Goal: Transaction & Acquisition: Purchase product/service

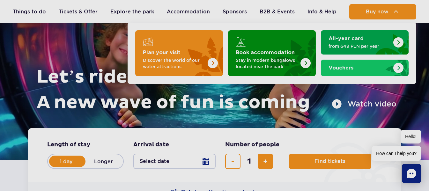
scroll to position [64, 0]
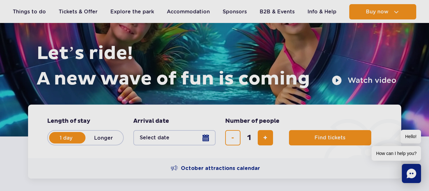
click at [206, 142] on button "Select date" at bounding box center [174, 137] width 82 height 15
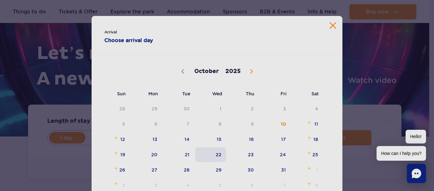
click at [210, 153] on span "22" at bounding box center [210, 154] width 32 height 15
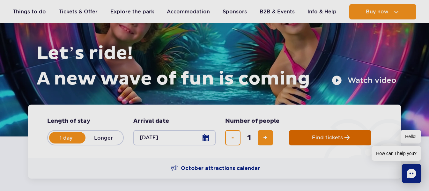
click at [325, 135] on span "Find tickets" at bounding box center [327, 138] width 31 height 6
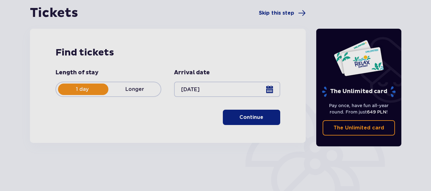
scroll to position [64, 0]
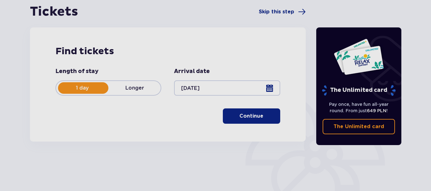
click at [246, 85] on div at bounding box center [227, 87] width 106 height 15
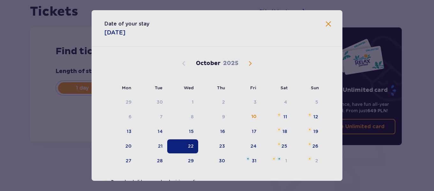
click at [329, 23] on span "Close" at bounding box center [328, 24] width 8 height 8
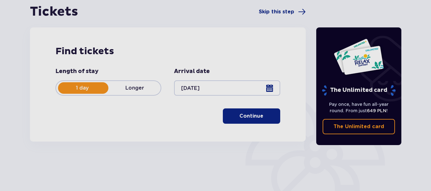
click at [257, 113] on p "Continue" at bounding box center [251, 116] width 24 height 7
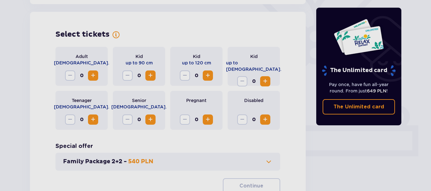
scroll to position [177, 0]
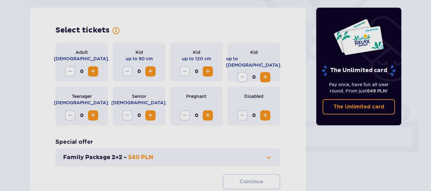
click at [92, 116] on span "Increase" at bounding box center [93, 116] width 8 height 8
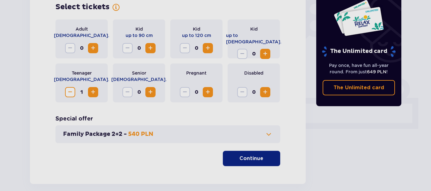
scroll to position [232, 0]
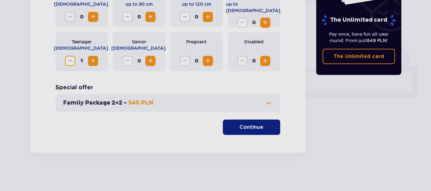
click at [227, 128] on button "Continue" at bounding box center [251, 127] width 57 height 15
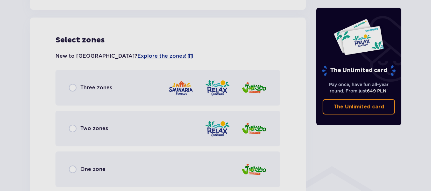
scroll to position [354, 0]
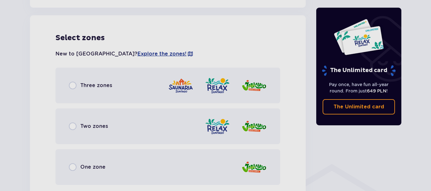
click at [100, 86] on span "Three zones" at bounding box center [96, 85] width 32 height 7
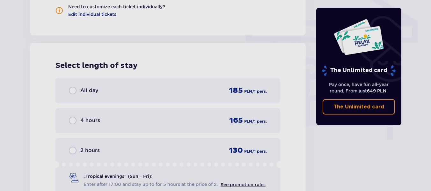
scroll to position [576, 0]
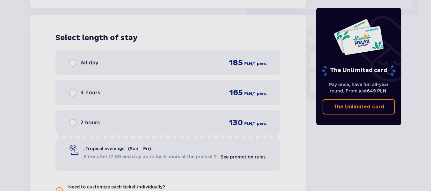
click at [73, 62] on input "radio" at bounding box center [73, 63] width 8 height 8
radio input "true"
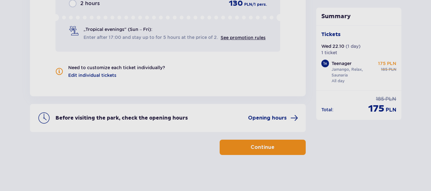
scroll to position [697, 0]
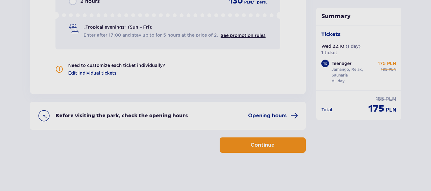
click at [250, 141] on button "Continue" at bounding box center [263, 144] width 86 height 15
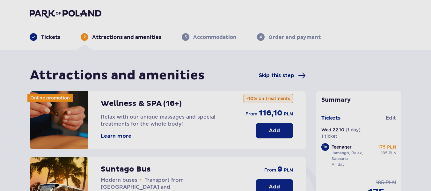
click at [277, 74] on span "Skip this step" at bounding box center [276, 75] width 35 height 7
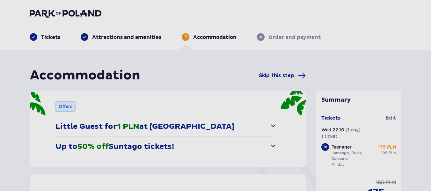
click at [277, 74] on span "Skip this step" at bounding box center [276, 75] width 35 height 7
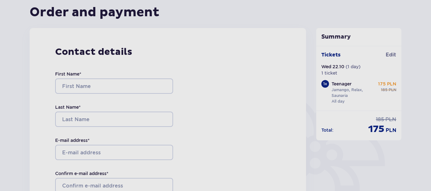
scroll to position [64, 0]
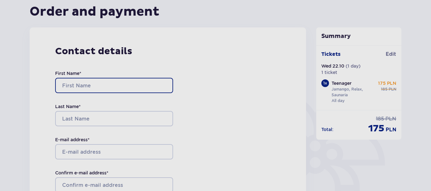
click at [117, 87] on input "First Name *" at bounding box center [114, 85] width 118 height 15
type input "Kristers"
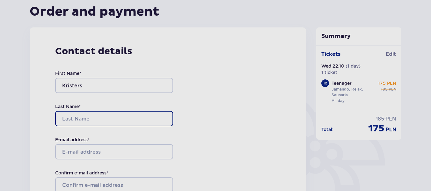
type input "Fakss"
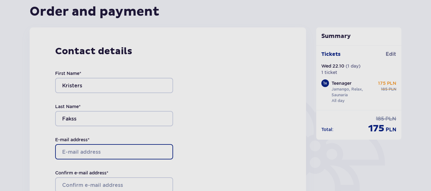
click at [100, 150] on input "E-mail address *" at bounding box center [114, 151] width 118 height 15
type input "[EMAIL_ADDRESS][DOMAIN_NAME]"
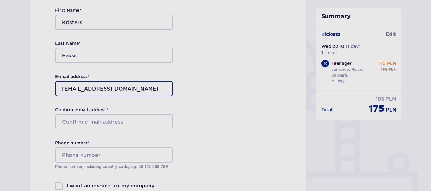
scroll to position [128, 0]
click at [101, 124] on input "Confirm e-mail address *" at bounding box center [114, 121] width 118 height 15
drag, startPoint x: 101, startPoint y: 124, endPoint x: 76, endPoint y: 117, distance: 26.9
click at [74, 118] on input "Confirm e-mail address *" at bounding box center [114, 121] width 118 height 15
drag, startPoint x: 142, startPoint y: 90, endPoint x: 56, endPoint y: 90, distance: 86.1
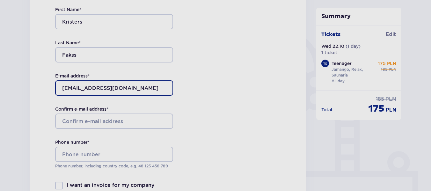
click at [56, 90] on input "[EMAIL_ADDRESS][DOMAIN_NAME]" at bounding box center [114, 87] width 118 height 15
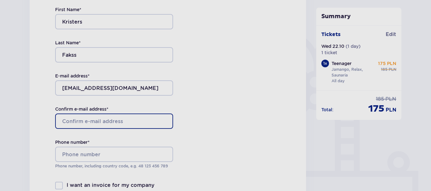
click at [69, 116] on input "Confirm e-mail address *" at bounding box center [114, 121] width 118 height 15
paste input "[EMAIL_ADDRESS][DOMAIN_NAME]"
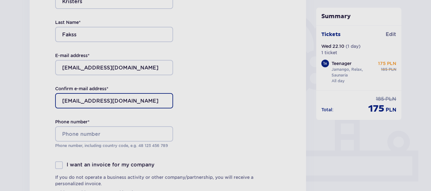
scroll to position [159, 0]
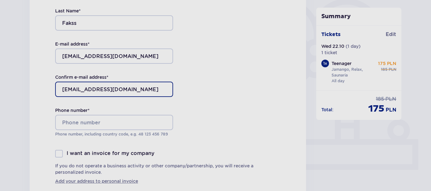
type input "[EMAIL_ADDRESS][DOMAIN_NAME]"
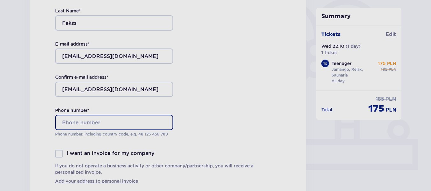
click at [73, 122] on input "Phone number *" at bounding box center [114, 122] width 118 height 15
click at [73, 120] on input "371 24 862 431" at bounding box center [114, 122] width 118 height 15
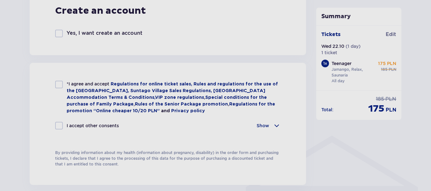
scroll to position [383, 0]
type input "37124862431"
click at [62, 81] on div at bounding box center [59, 84] width 8 height 8
checkbox input "true"
click at [62, 126] on div at bounding box center [59, 125] width 8 height 8
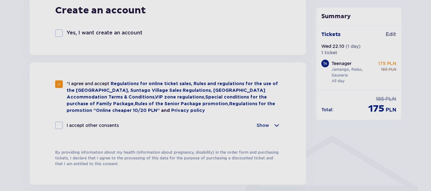
checkbox input "true"
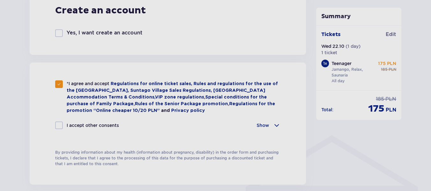
checkbox input "true"
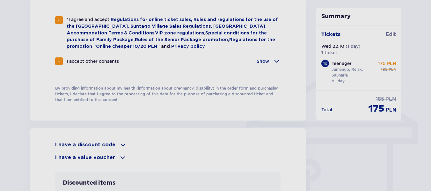
scroll to position [542, 0]
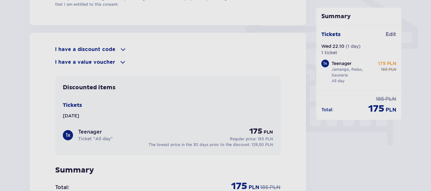
click at [102, 51] on p "I have a discount code" at bounding box center [85, 49] width 60 height 7
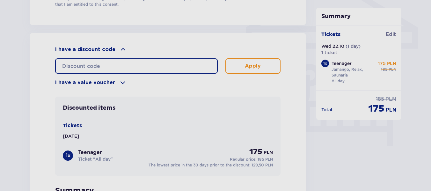
click at [105, 58] on input "text" at bounding box center [136, 65] width 163 height 15
type input "student30"
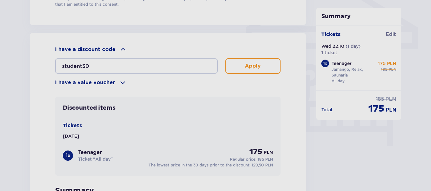
click at [240, 67] on button "Apply" at bounding box center [252, 65] width 55 height 15
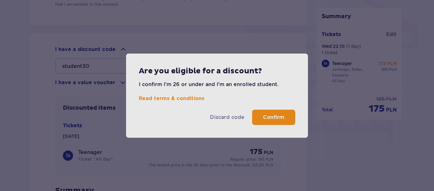
click at [260, 114] on button "Confirm" at bounding box center [273, 117] width 43 height 15
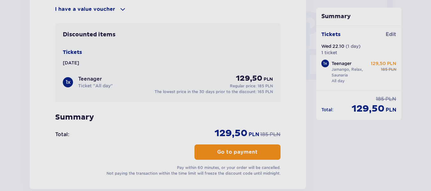
scroll to position [606, 0]
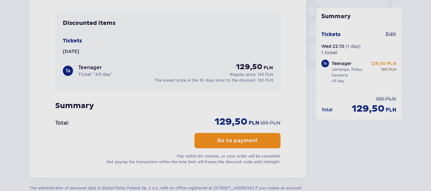
click at [239, 135] on button "Go to payment" at bounding box center [237, 140] width 86 height 15
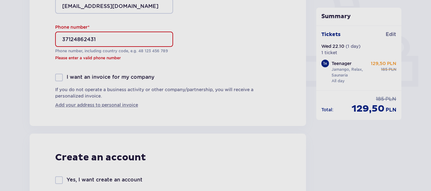
scroll to position [242, 0]
click at [70, 39] on input "37124862431" at bounding box center [114, 39] width 118 height 15
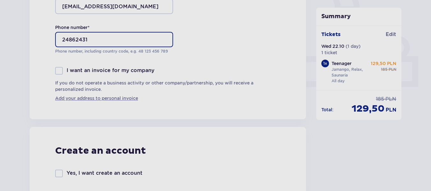
scroll to position [274, 0]
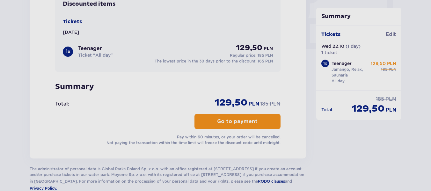
click at [246, 120] on p "Go to payment" at bounding box center [237, 121] width 40 height 7
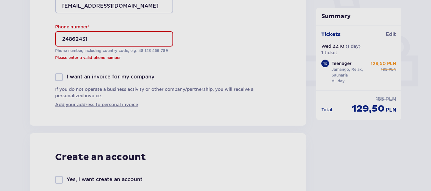
scroll to position [242, 0]
click at [65, 33] on input "24862431" at bounding box center [114, 39] width 118 height 15
click at [62, 40] on input "24862431" at bounding box center [114, 39] width 118 height 15
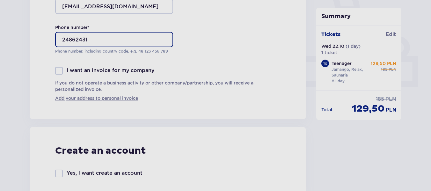
click at [61, 39] on input "24862431" at bounding box center [114, 39] width 118 height 15
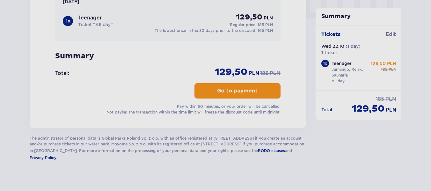
scroll to position [657, 0]
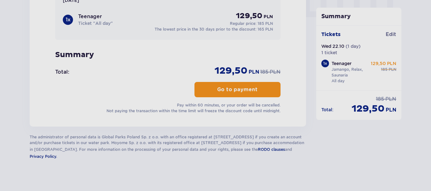
type input "[PHONE_NUMBER]"
click at [226, 90] on p "Go to payment" at bounding box center [237, 89] width 40 height 7
